Goal: Task Accomplishment & Management: Complete application form

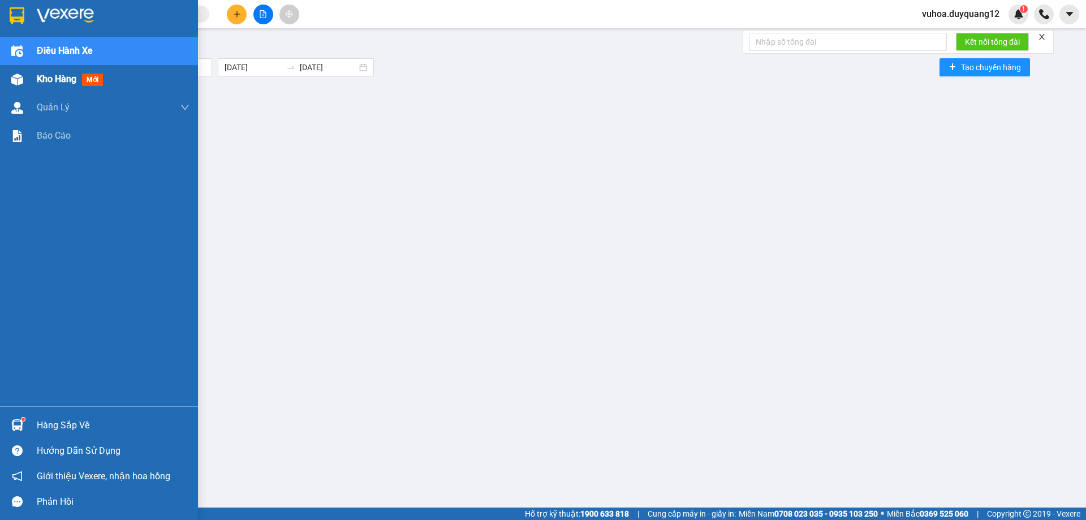
drag, startPoint x: 57, startPoint y: 76, endPoint x: 63, endPoint y: 74, distance: 5.9
click at [63, 74] on span "Kho hàng" at bounding box center [57, 79] width 40 height 11
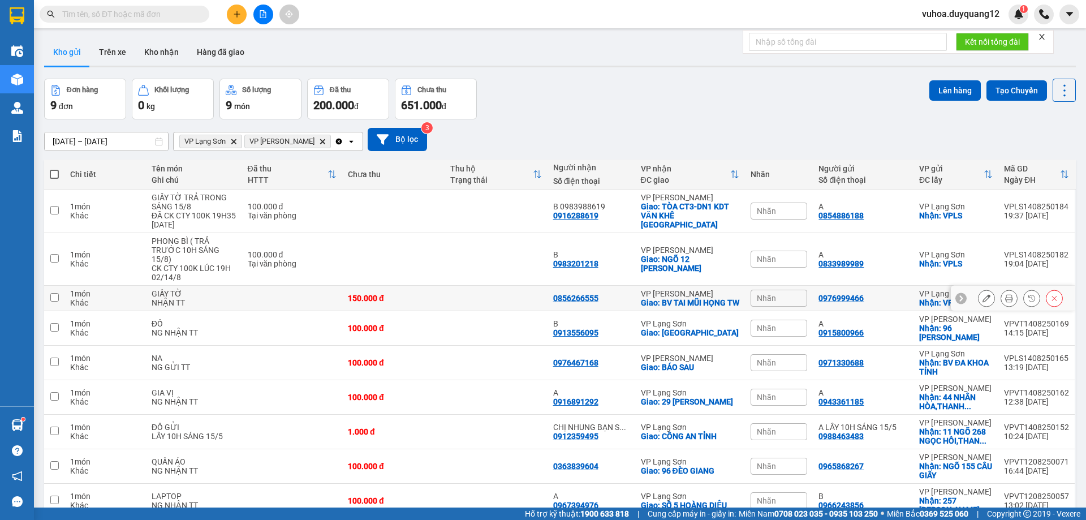
click at [54, 302] on input "checkbox" at bounding box center [54, 297] width 8 height 8
checkbox input "true"
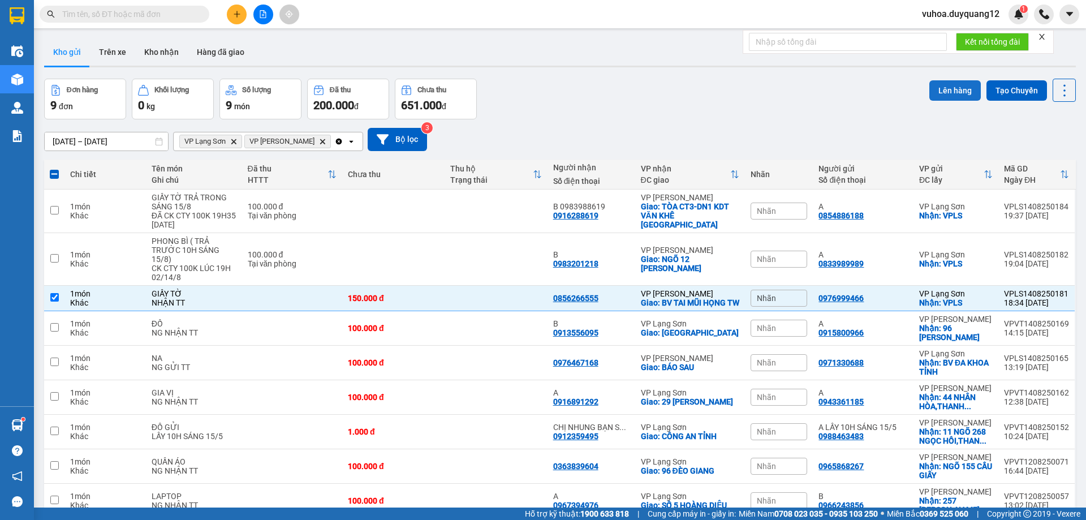
click at [944, 90] on button "Lên hàng" at bounding box center [955, 90] width 51 height 20
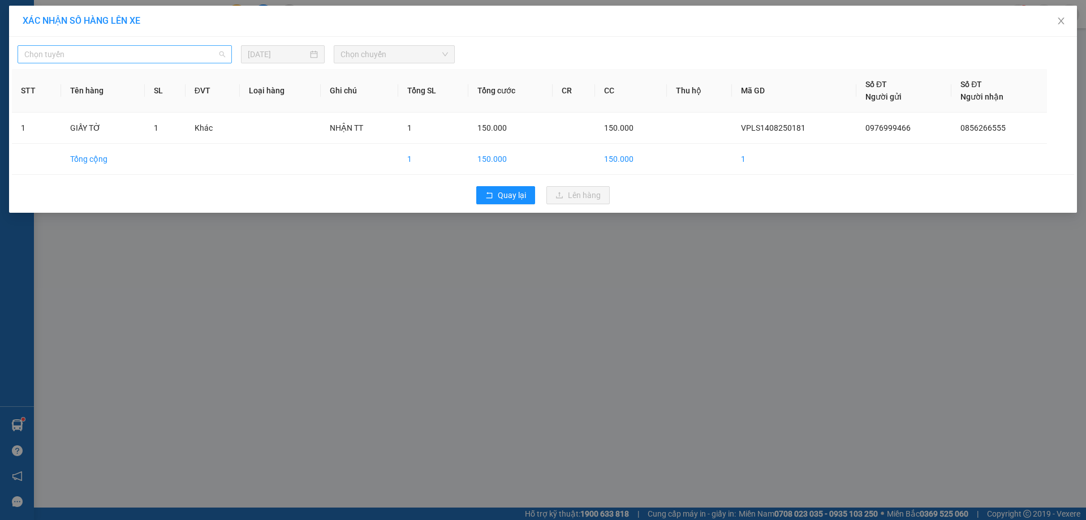
click at [118, 55] on span "Chọn tuyến" at bounding box center [124, 54] width 201 height 17
click at [100, 54] on span "Chọn tuyến" at bounding box center [124, 54] width 201 height 17
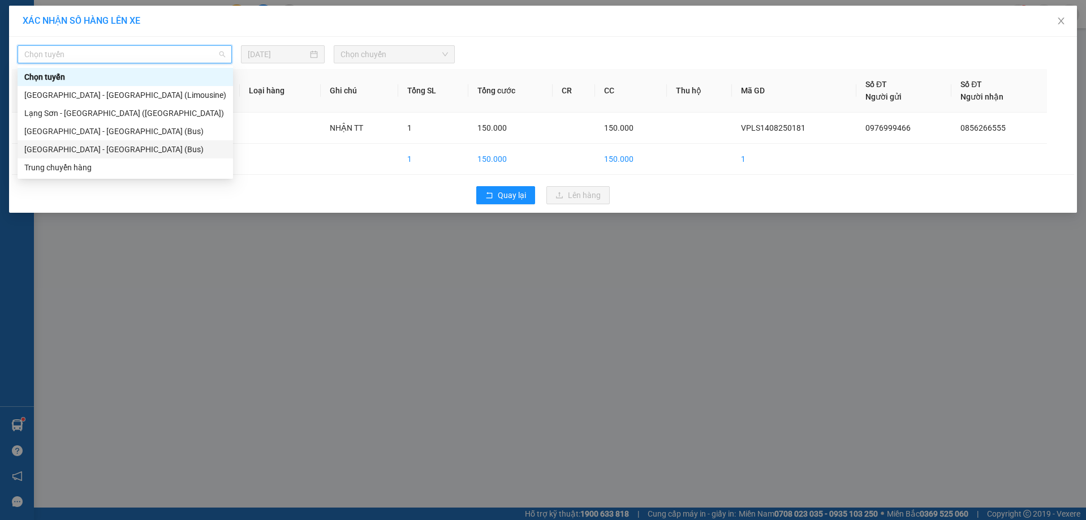
click at [78, 150] on div "[GEOGRAPHIC_DATA] - [GEOGRAPHIC_DATA] (Bus)" at bounding box center [125, 149] width 202 height 12
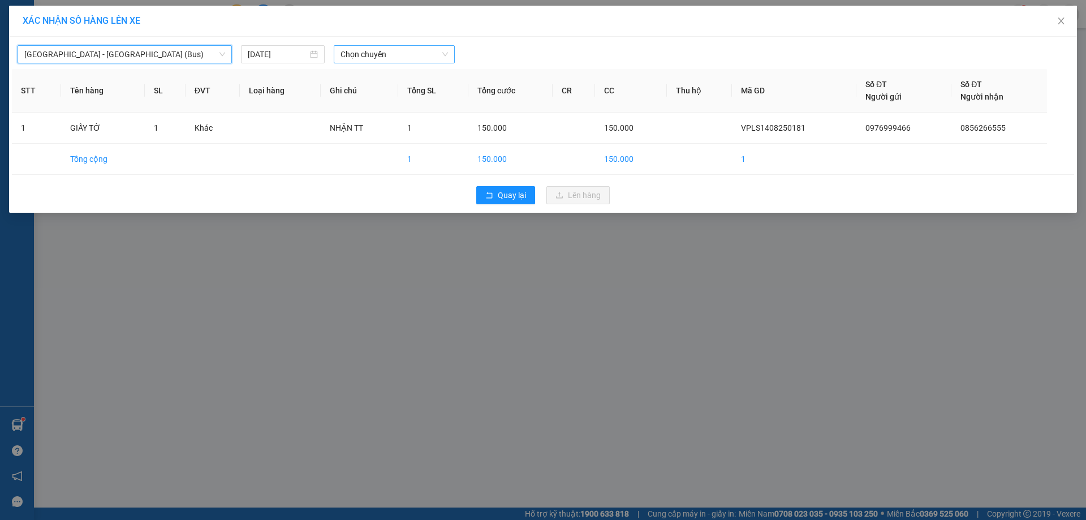
click at [407, 57] on span "Chọn chuyến" at bounding box center [394, 54] width 107 height 17
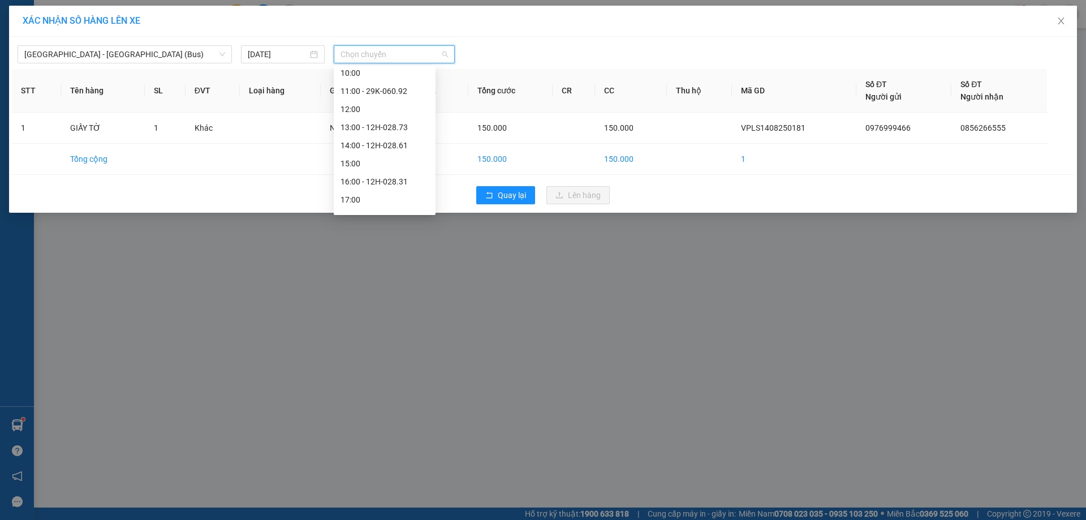
scroll to position [163, 0]
click at [385, 205] on div "19:00 - 29K-067.33" at bounding box center [385, 203] width 88 height 12
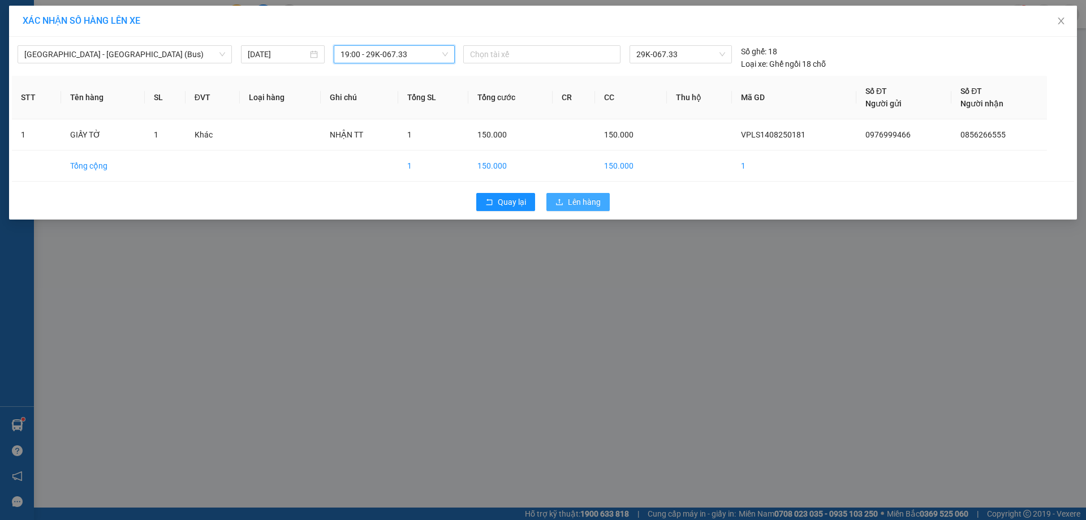
drag, startPoint x: 604, startPoint y: 201, endPoint x: 558, endPoint y: 210, distance: 46.7
click at [603, 201] on button "Lên hàng" at bounding box center [578, 202] width 63 height 18
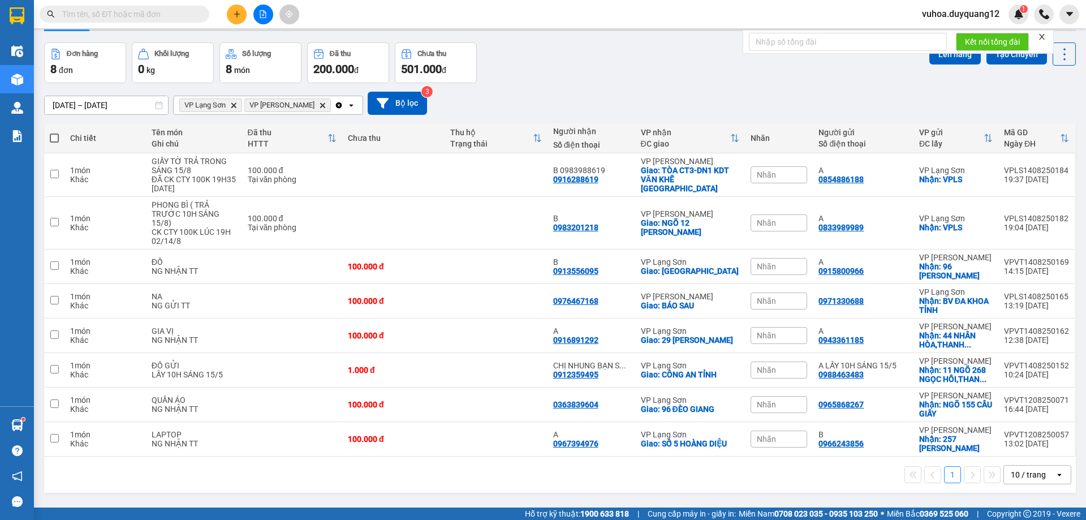
scroll to position [52, 0]
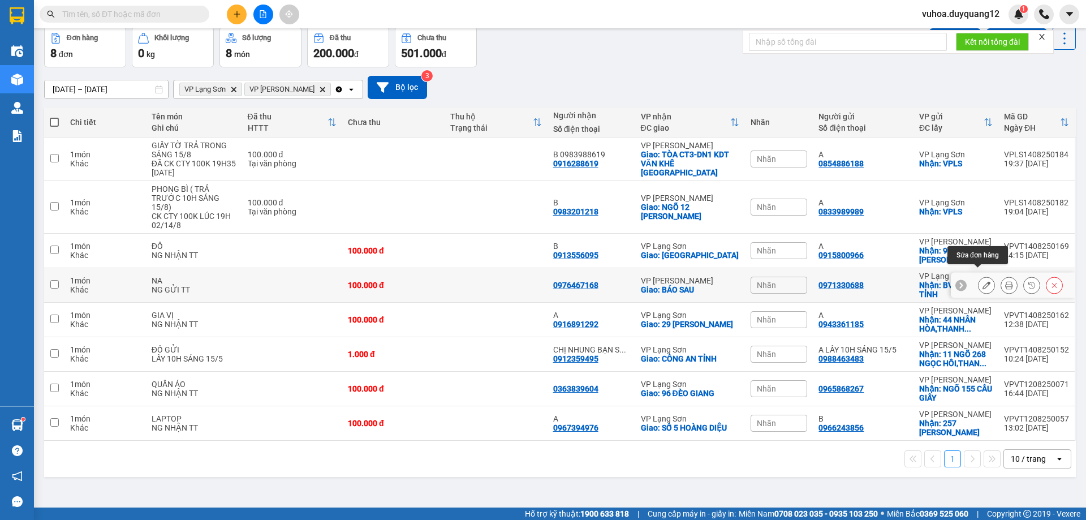
click at [983, 281] on icon at bounding box center [987, 285] width 8 height 8
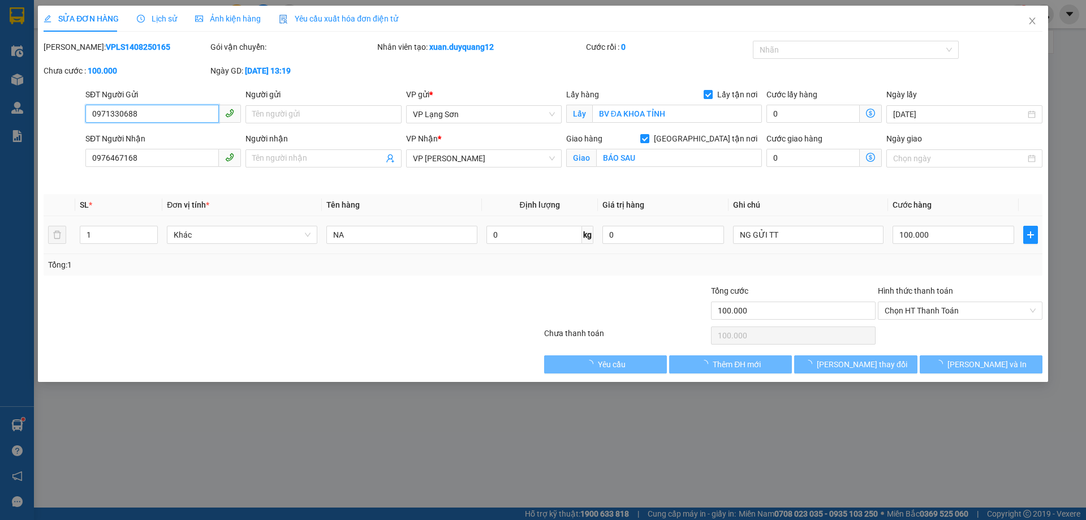
type input "0971330688"
checkbox input "true"
type input "BV ĐA KHOA TỈNH"
type input "0976467168"
checkbox input "true"
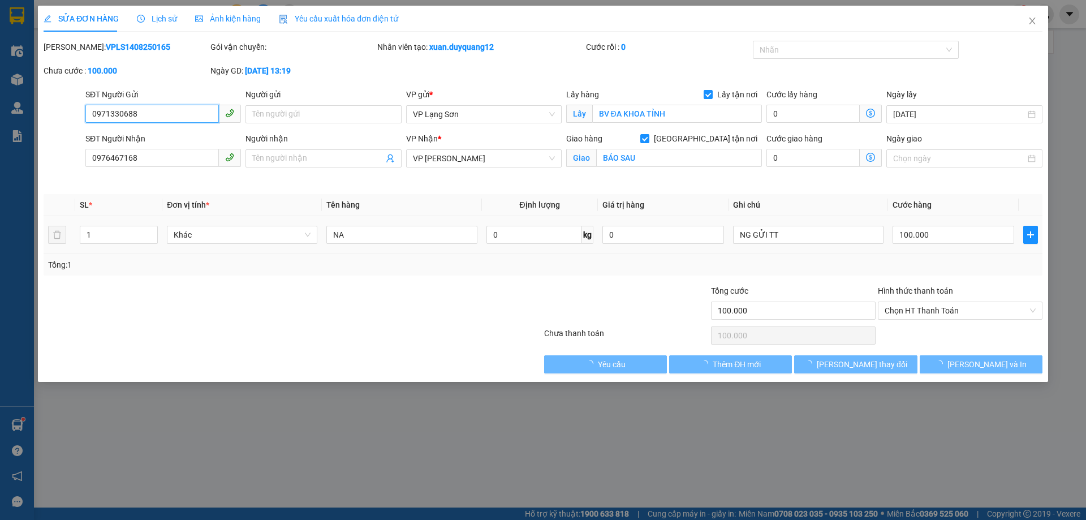
type input "BÁO SAU"
type input "100.000"
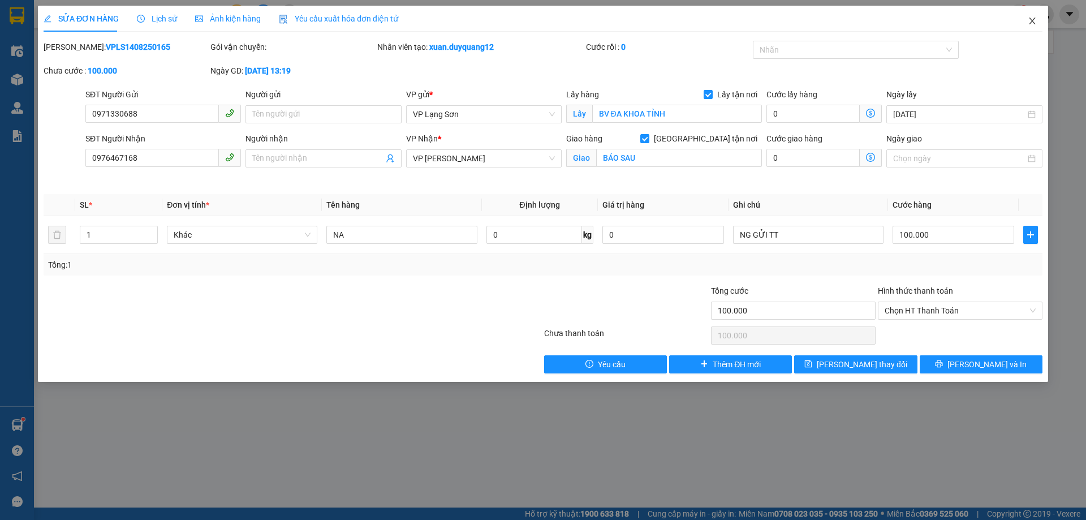
drag, startPoint x: 1032, startPoint y: 21, endPoint x: 1038, endPoint y: 19, distance: 6.3
click at [1038, 19] on span "Close" at bounding box center [1033, 22] width 32 height 32
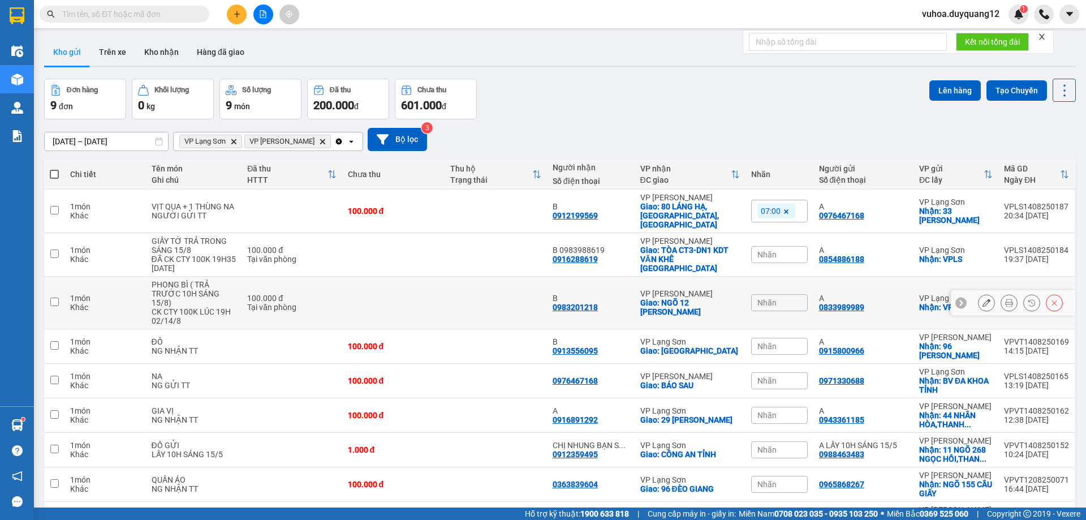
scroll to position [57, 0]
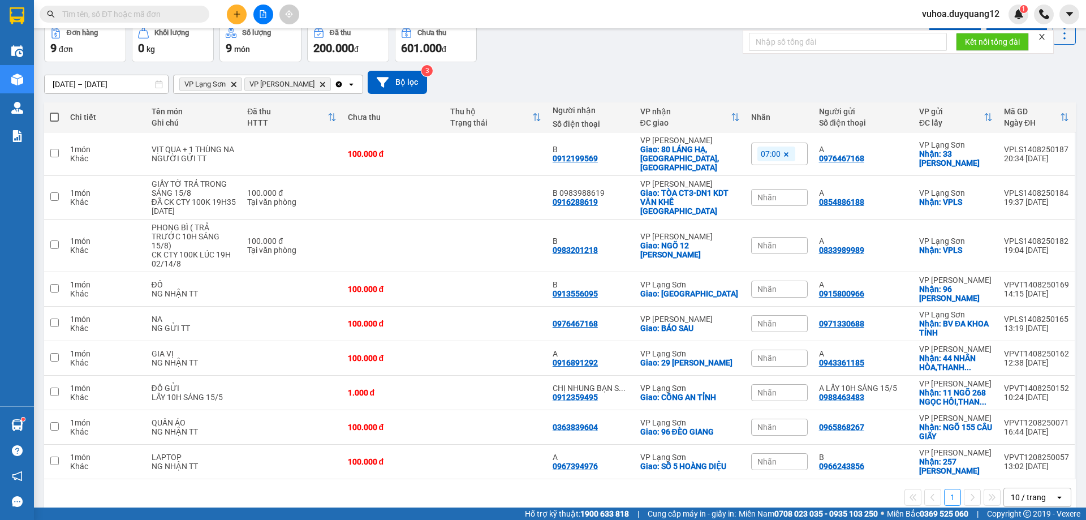
click at [179, 12] on input "text" at bounding box center [129, 14] width 134 height 12
paste input "0982704886"
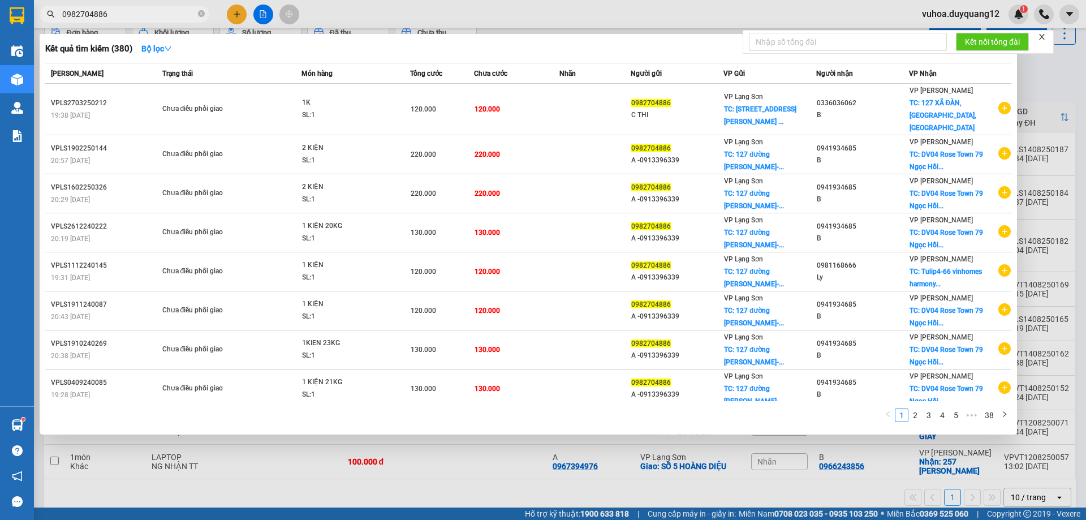
type input "0982704886"
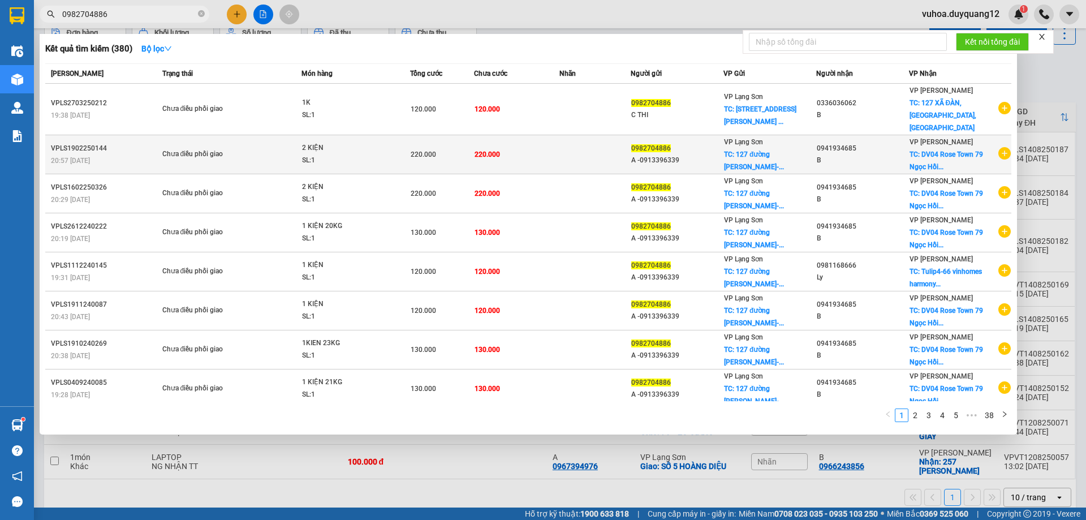
click at [1001, 147] on icon "plus-circle" at bounding box center [1005, 153] width 12 height 12
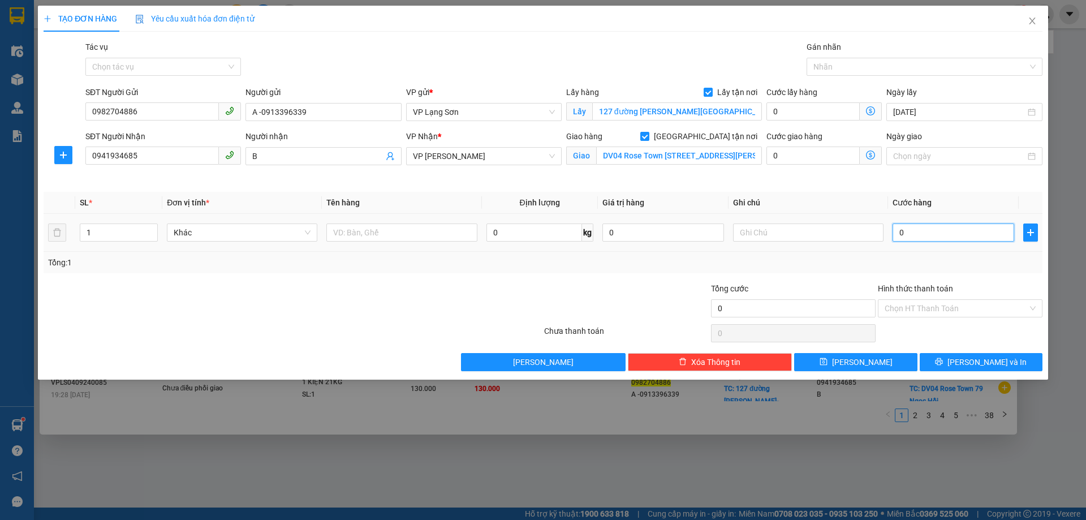
click at [923, 233] on input "0" at bounding box center [954, 232] width 122 height 18
type input "1"
type input "12"
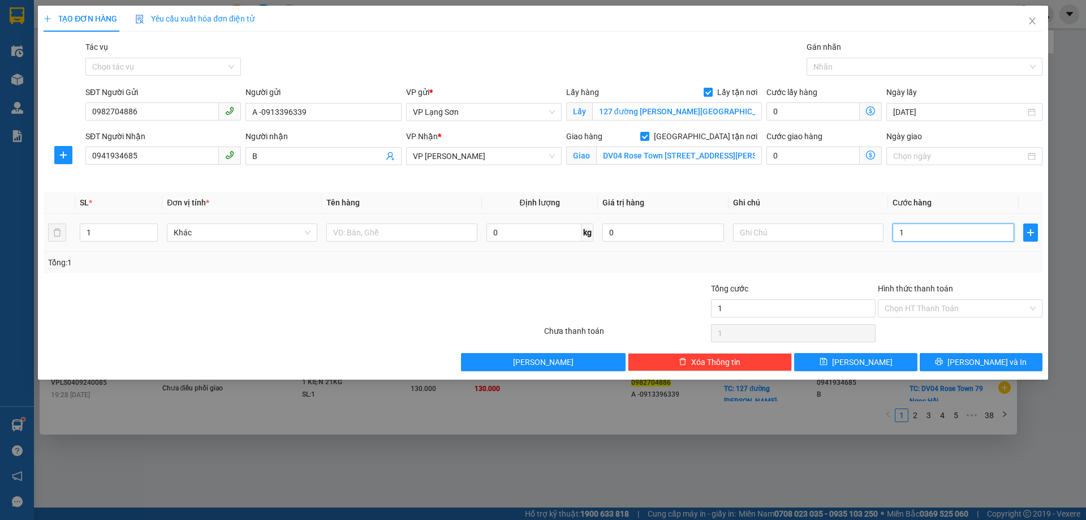
type input "12"
type input "120"
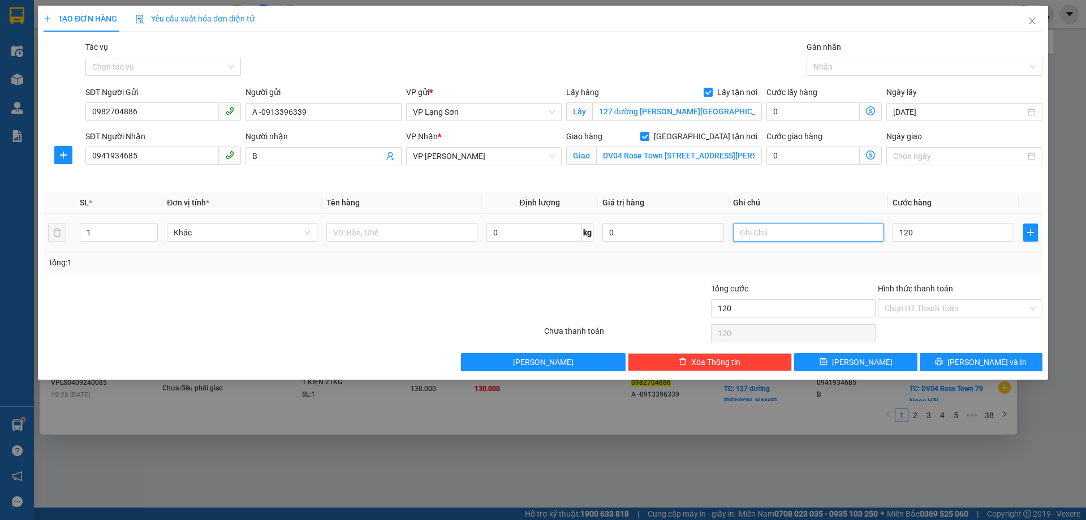
type input "120.000"
click at [785, 231] on input "text" at bounding box center [808, 232] width 150 height 18
type input "NG NHẬN TT"
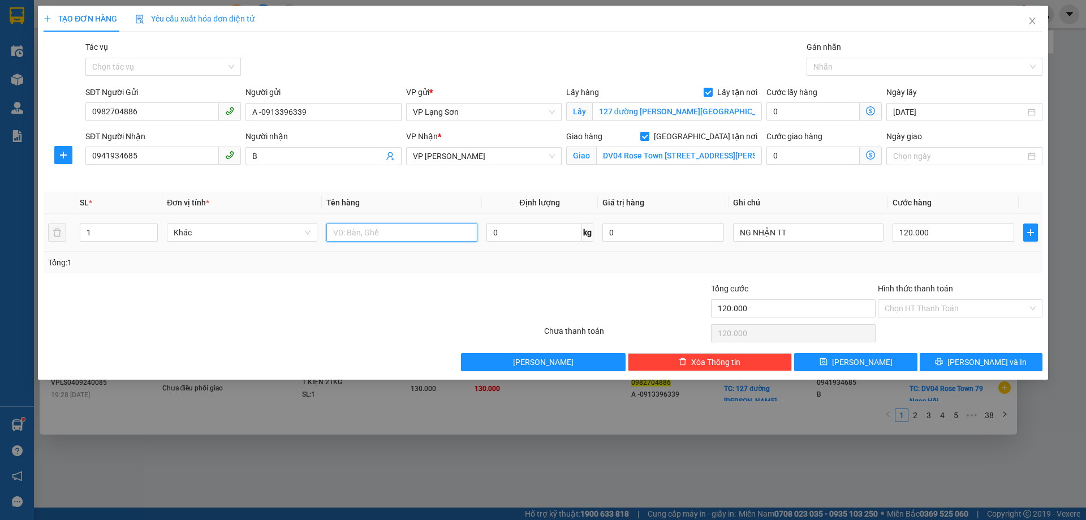
drag, startPoint x: 354, startPoint y: 236, endPoint x: 360, endPoint y: 233, distance: 7.1
click at [354, 236] on input "text" at bounding box center [401, 232] width 150 height 18
type input "1 KIỆN"
click at [838, 359] on button "[PERSON_NAME]" at bounding box center [855, 362] width 123 height 18
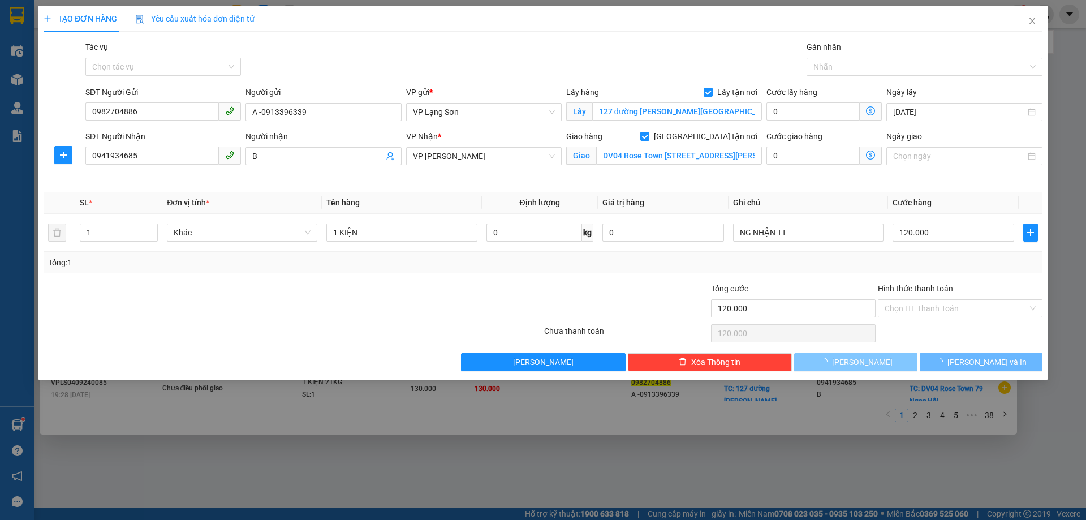
checkbox input "false"
type input "0"
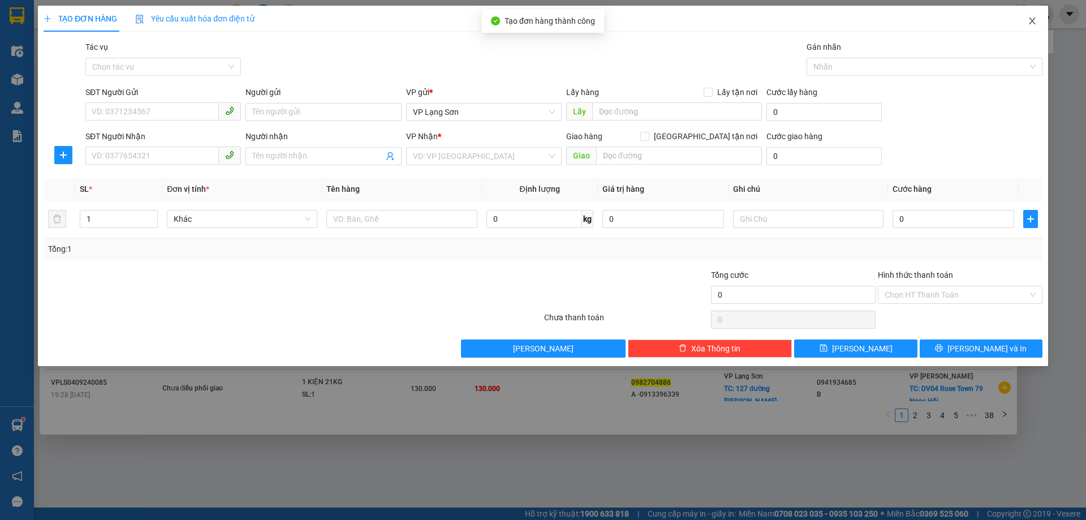
click at [1036, 23] on icon "close" at bounding box center [1032, 20] width 9 height 9
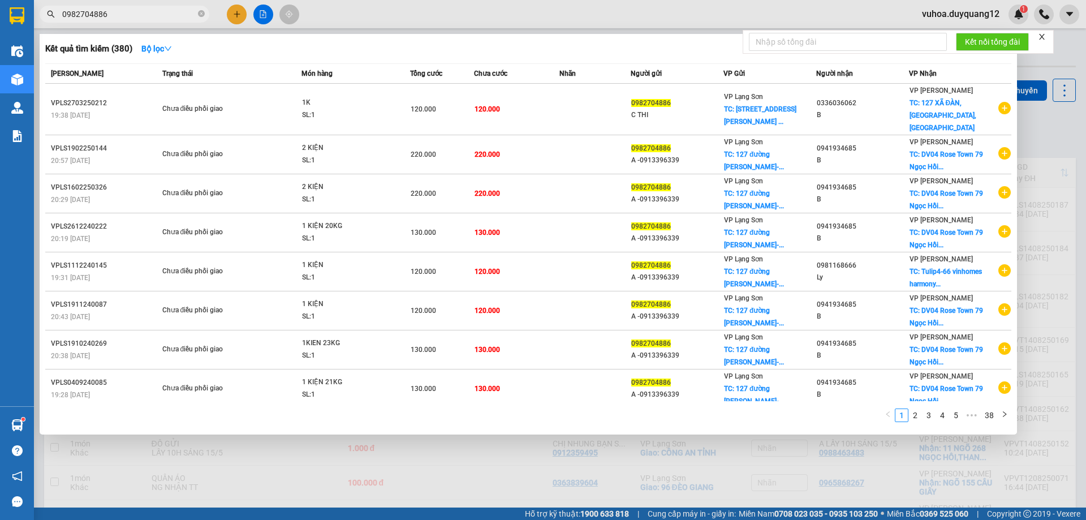
click at [1056, 125] on div at bounding box center [543, 260] width 1086 height 520
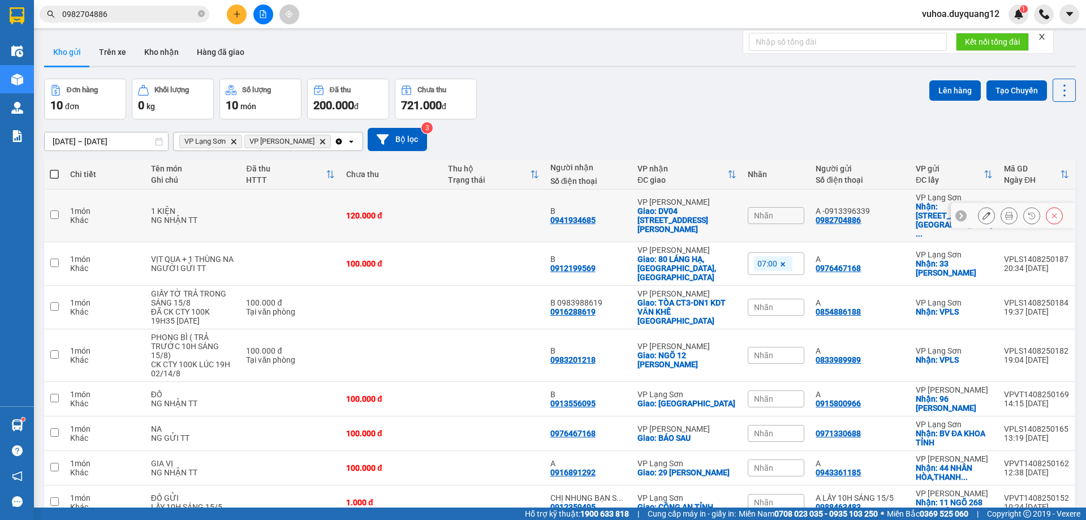
click at [957, 212] on icon at bounding box center [961, 216] width 8 height 8
drag, startPoint x: 813, startPoint y: 210, endPoint x: 983, endPoint y: 219, distance: 169.9
click at [983, 219] on tr "1 món Khác 1 KIỆN NG NHẬN TT 120.000 đ B 0941934685 VP [GEOGRAPHIC_DATA]: DV04 …" at bounding box center [560, 216] width 1032 height 53
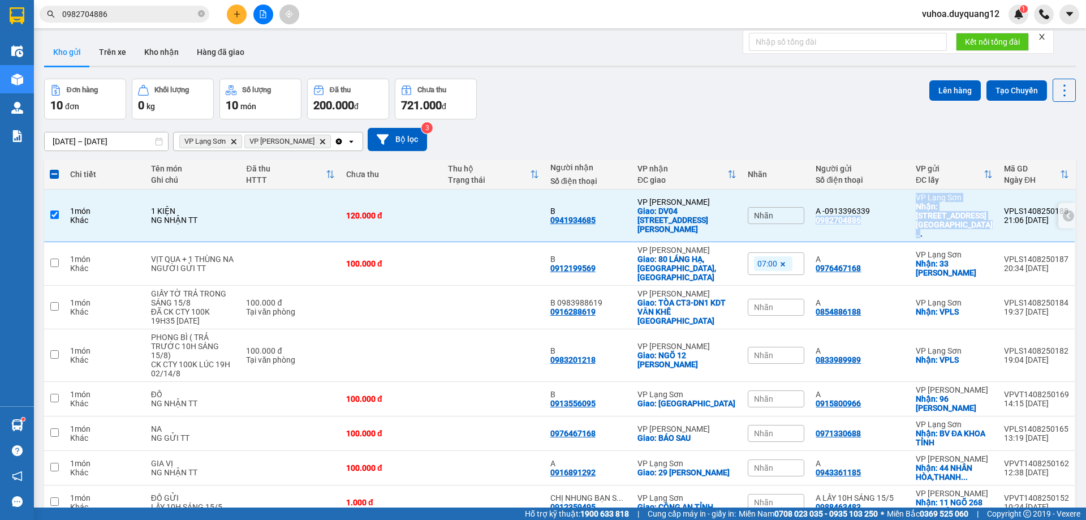
copy tr "0982704886 VP [GEOGRAPHIC_DATA]: [GEOGRAPHIC_DATA][PERSON_NAME] .."
click at [52, 210] on input "checkbox" at bounding box center [54, 214] width 8 height 8
checkbox input "false"
